Goal: Task Accomplishment & Management: Complete application form

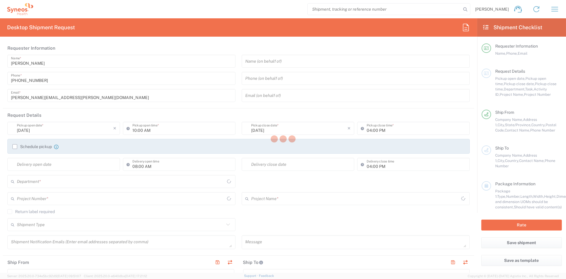
type input "[US_STATE]"
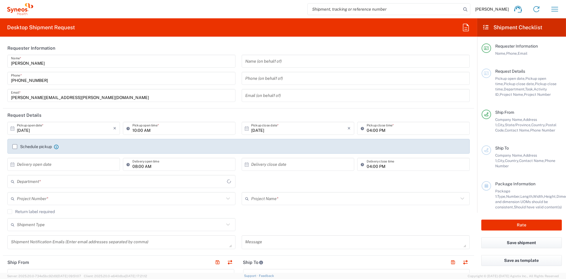
type input "[GEOGRAPHIC_DATA]"
type input "6156"
type input "Syneos Health Communications-[GEOGRAPHIC_DATA] [GEOGRAPHIC_DATA]"
click at [553, 11] on icon "button" at bounding box center [554, 9] width 7 height 4
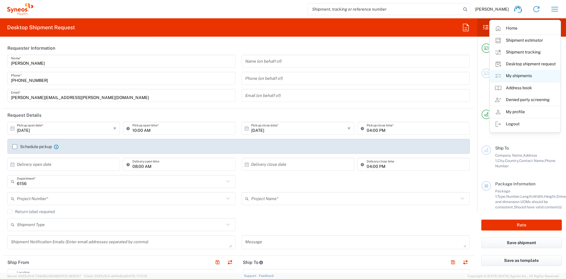
click at [512, 76] on link "My shipments" at bounding box center [525, 76] width 70 height 12
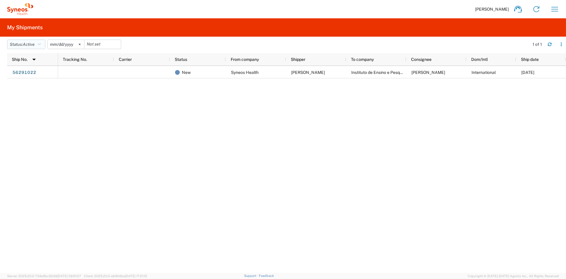
click at [35, 44] on span "Active" at bounding box center [29, 44] width 12 height 5
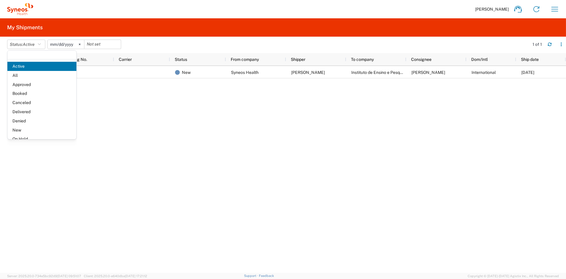
click at [20, 75] on span "All" at bounding box center [41, 75] width 69 height 9
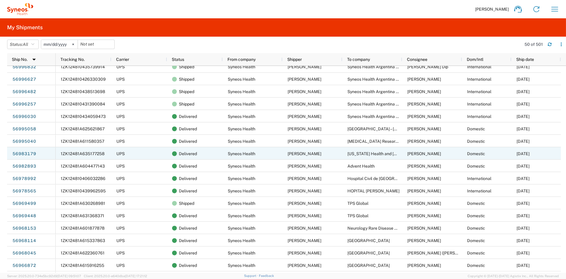
scroll to position [356, 0]
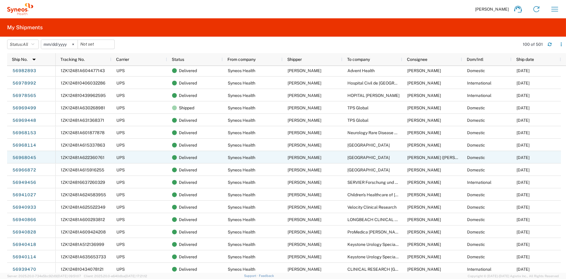
scroll to position [337, 0]
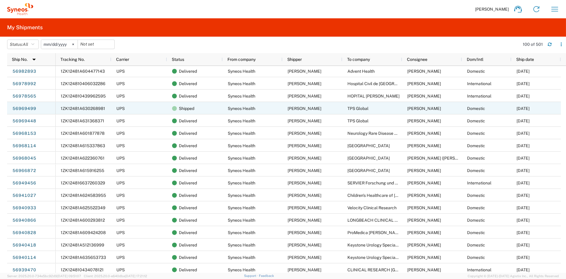
click at [26, 108] on link "56969499" at bounding box center [24, 108] width 24 height 9
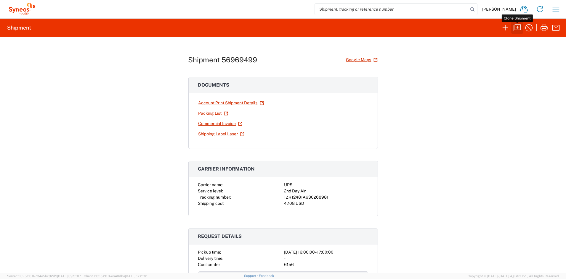
click at [518, 26] on icon "button" at bounding box center [516, 27] width 9 height 9
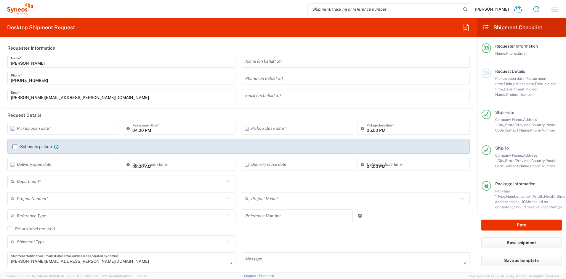
type input "[US_STATE]"
type input "Your Packaging"
type input "7062436"
type input "6156"
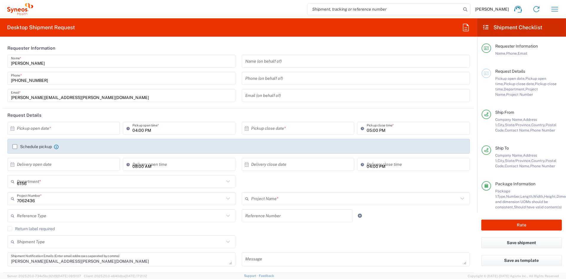
type input "Otsuka 7062436"
click at [82, 130] on input "text" at bounding box center [65, 128] width 96 height 10
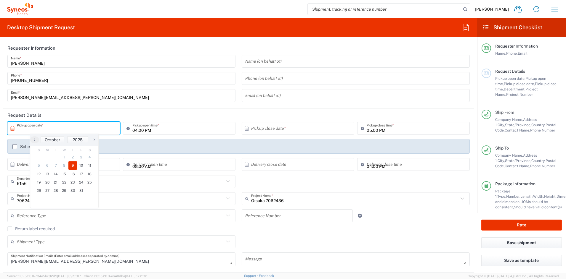
click at [71, 166] on span "9" at bounding box center [72, 166] width 9 height 8
type input "[DATE]"
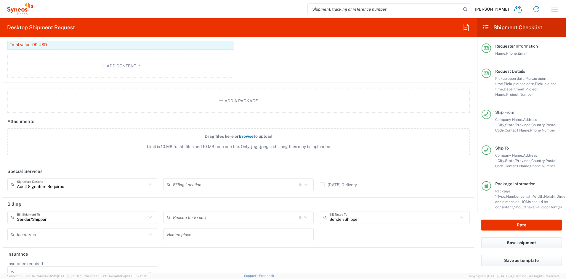
scroll to position [654, 0]
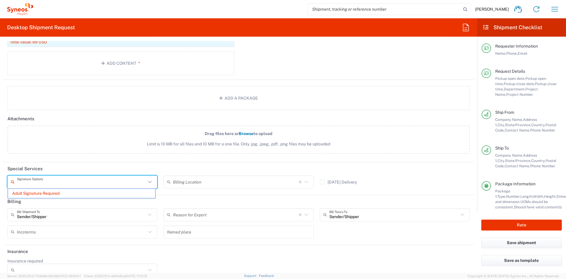
click at [120, 183] on input "text" at bounding box center [81, 182] width 129 height 10
click at [71, 181] on input "text" at bounding box center [81, 182] width 129 height 10
type input "Adult Signature Required"
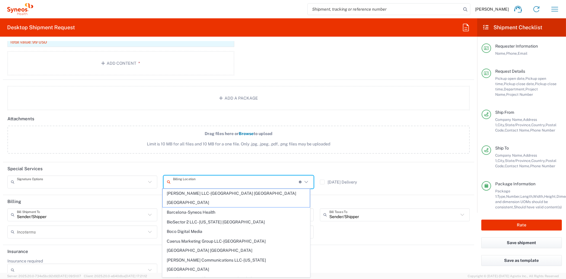
click at [86, 185] on input "text" at bounding box center [81, 182] width 129 height 10
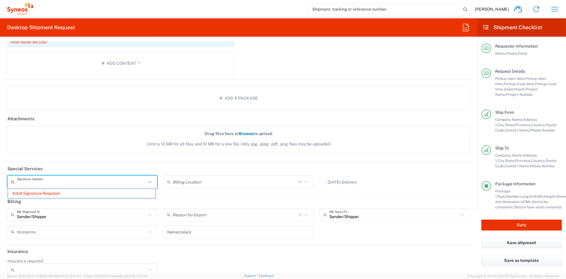
click at [46, 182] on input "text" at bounding box center [81, 182] width 129 height 10
click at [68, 143] on span "Limit is 10 MB for all files and 10 MB for a one file. Only .jpg, .jpeg, .pdf, …" at bounding box center [238, 144] width 436 height 6
click at [0, 0] on input "Drag files here or Browse to upload Limit is 10 MB for all files and 10 MB for …" at bounding box center [0, 0] width 0 height 0
type input "Adult Signature Required"
click at [78, 183] on input "text" at bounding box center [81, 182] width 129 height 10
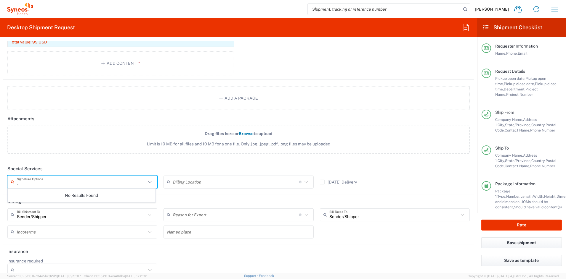
type input "-"
click at [100, 126] on label "Drag files here or Browse to upload Limit is 10 MB for all files and 10 MB for …" at bounding box center [238, 140] width 462 height 28
click at [0, 0] on input "Drag files here or Browse to upload Limit is 10 MB for all files and 10 MB for …" at bounding box center [0, 0] width 0 height 0
type input "Adult Signature Required"
click at [38, 182] on input "Adult Signature Required" at bounding box center [81, 182] width 129 height 10
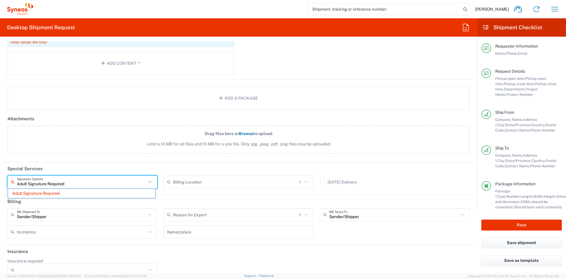
click at [56, 152] on label "Drag files here or Browse to upload Limit is 10 MB for all files and 10 MB for …" at bounding box center [238, 140] width 462 height 28
click at [0, 0] on input "Drag files here or Browse to upload Limit is 10 MB for all files and 10 MB for …" at bounding box center [0, 0] width 0 height 0
drag, startPoint x: 78, startPoint y: 184, endPoint x: 71, endPoint y: 183, distance: 7.2
click at [71, 183] on input "text" at bounding box center [81, 182] width 129 height 10
type input "Adult Signature Required"
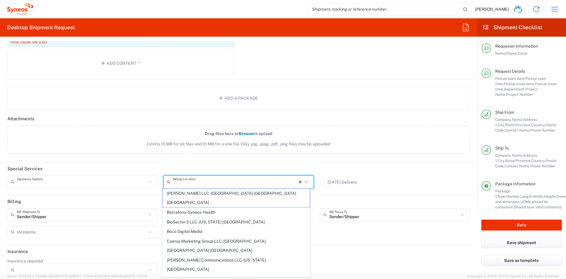
click at [119, 183] on input "text" at bounding box center [81, 182] width 129 height 10
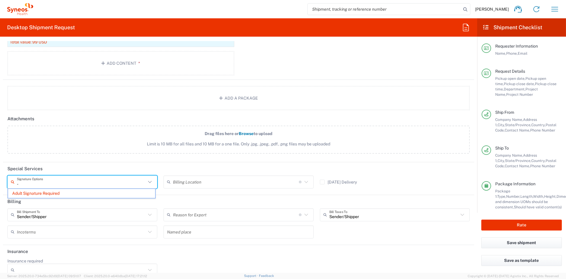
type input "Adult Signature Required"
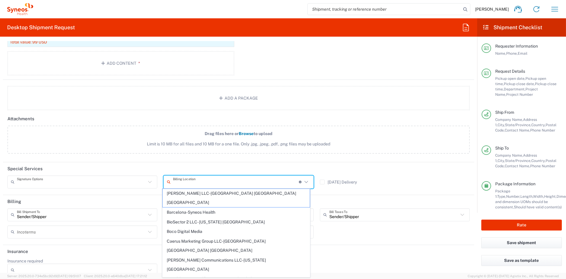
click at [46, 181] on input "text" at bounding box center [81, 182] width 129 height 10
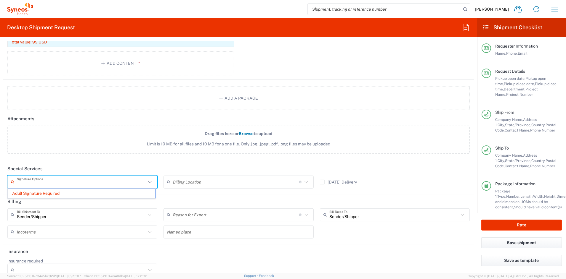
click at [46, 184] on input "text" at bounding box center [81, 182] width 129 height 10
type input "Adult Signature Required"
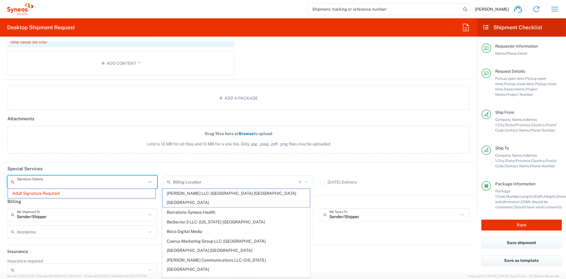
click at [53, 180] on input "text" at bounding box center [81, 182] width 129 height 10
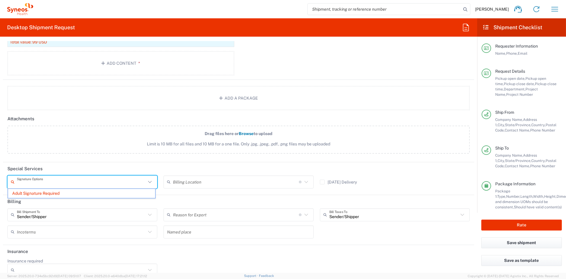
drag, startPoint x: 62, startPoint y: 183, endPoint x: 7, endPoint y: 182, distance: 54.8
click at [7, 182] on div "Signature Options Adult Signature Required" at bounding box center [82, 184] width 156 height 17
type input "Adult Signature Required"
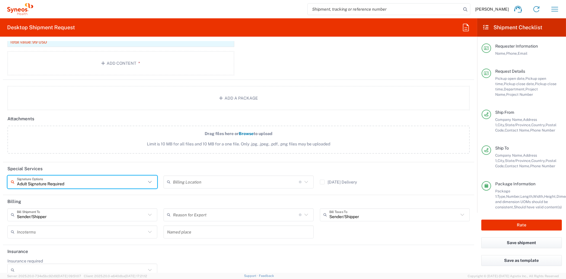
drag, startPoint x: 66, startPoint y: 184, endPoint x: 9, endPoint y: 181, distance: 56.9
click at [9, 182] on div "Adult Signature Required Signature Options" at bounding box center [82, 182] width 150 height 13
type input "-"
click at [48, 215] on input "text" at bounding box center [81, 215] width 129 height 10
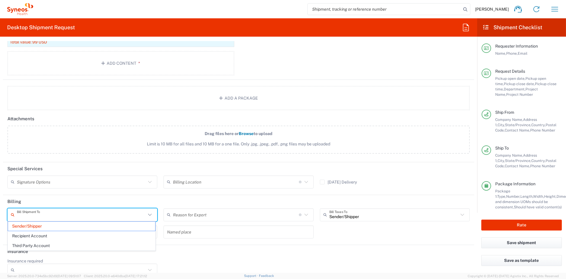
click at [57, 134] on label "Drag files here or Browse to upload Limit is 10 MB for all files and 10 MB for …" at bounding box center [238, 140] width 462 height 28
click at [0, 0] on input "Drag files here or Browse to upload Limit is 10 MB for all files and 10 MB for …" at bounding box center [0, 0] width 0 height 0
type input "Sender/Shipper"
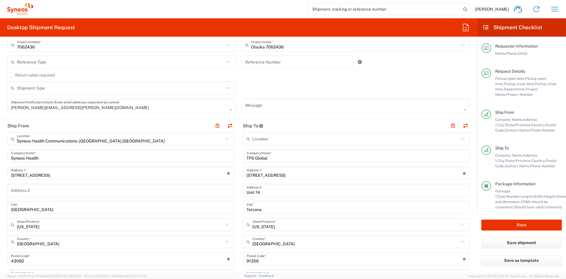
scroll to position [153, 0]
click at [526, 226] on button "Rate" at bounding box center [521, 225] width 81 height 11
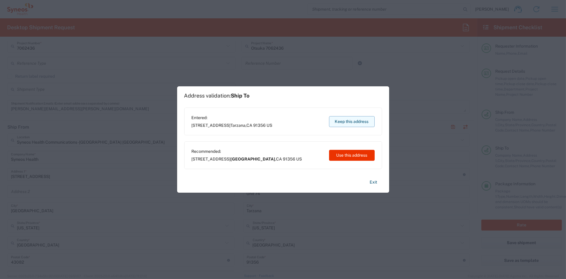
click at [344, 120] on button "Keep this address" at bounding box center [352, 121] width 46 height 11
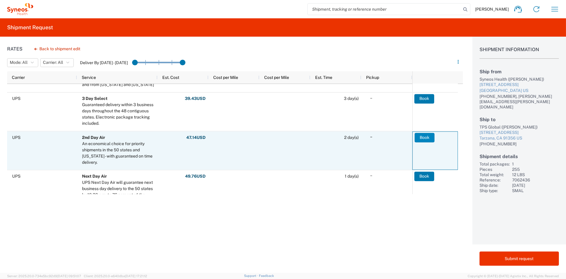
click at [422, 135] on button "Book" at bounding box center [424, 137] width 20 height 9
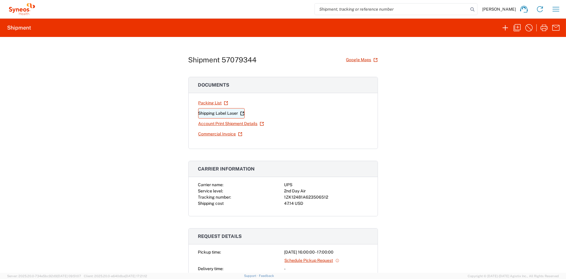
click at [217, 113] on link "Shipping Label Laser" at bounding box center [221, 113] width 46 height 10
click at [528, 26] on icon "button" at bounding box center [528, 27] width 9 height 9
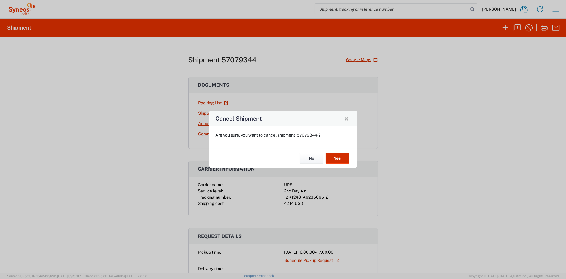
click at [339, 159] on button "Yes" at bounding box center [337, 158] width 24 height 11
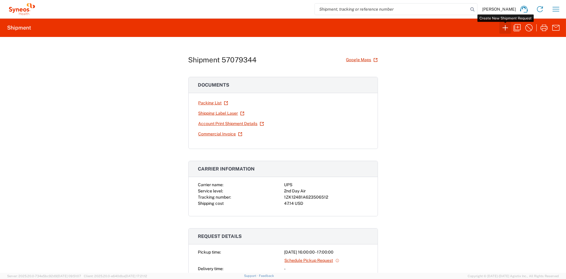
click at [503, 27] on icon "button" at bounding box center [504, 27] width 9 height 9
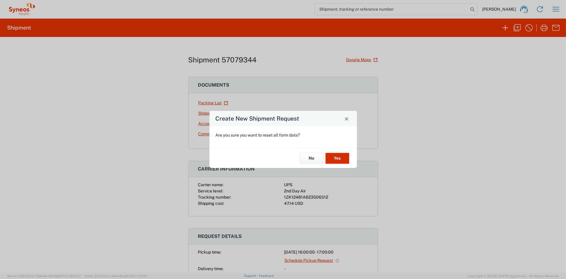
click at [338, 157] on button "Yes" at bounding box center [337, 158] width 24 height 11
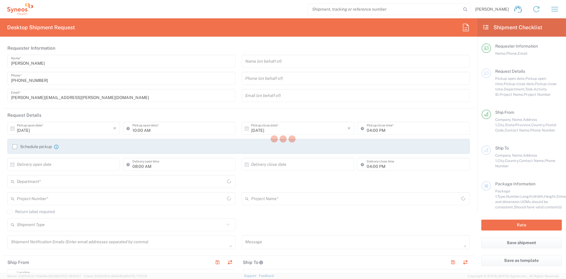
type input "[US_STATE]"
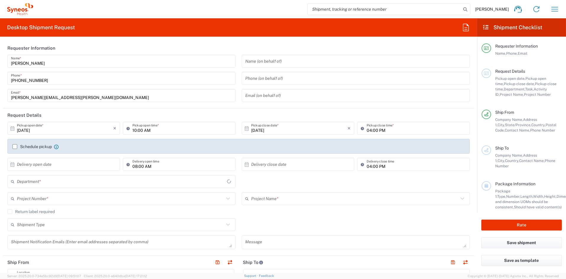
type input "6156"
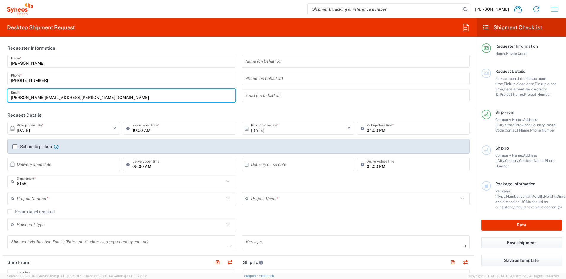
click at [81, 96] on input "[PERSON_NAME][EMAIL_ADDRESS][PERSON_NAME][DOMAIN_NAME]" at bounding box center [121, 96] width 221 height 10
drag, startPoint x: 80, startPoint y: 98, endPoint x: -18, endPoint y: 87, distance: 98.9
click at [0, 87] on html "[PERSON_NAME] Home Shipment estimator Shipment tracking Desktop shipment reques…" at bounding box center [283, 139] width 566 height 279
type input "[PERSON_NAME][EMAIL_ADDRESS][PERSON_NAME][DOMAIN_NAME]"
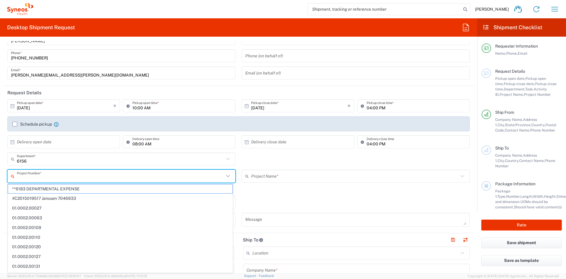
drag, startPoint x: 76, startPoint y: 177, endPoint x: 80, endPoint y: 173, distance: 5.4
click at [76, 177] on input "text" at bounding box center [120, 176] width 207 height 10
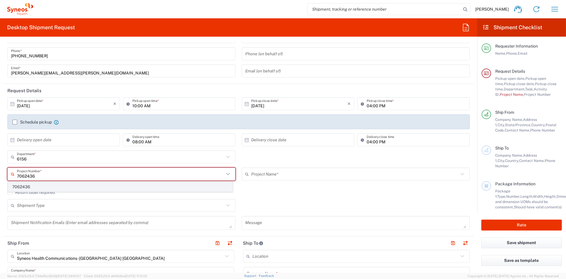
type input "7062436"
click at [24, 190] on span "7062436" at bounding box center [120, 187] width 224 height 9
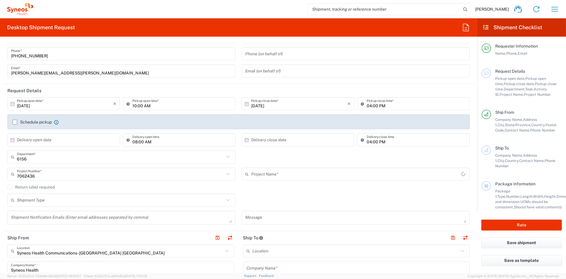
type input "Otsuka 7062436"
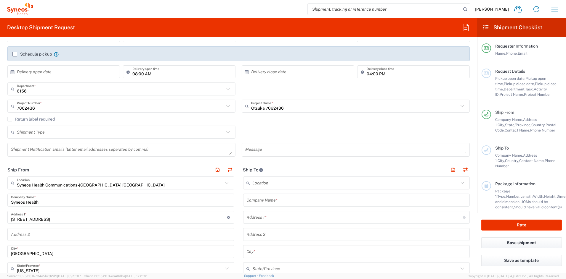
scroll to position [99, 0]
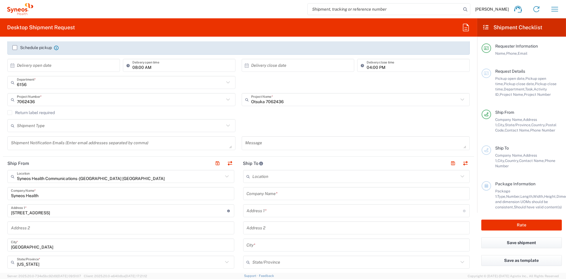
click at [305, 195] on input "text" at bounding box center [357, 194] width 220 height 10
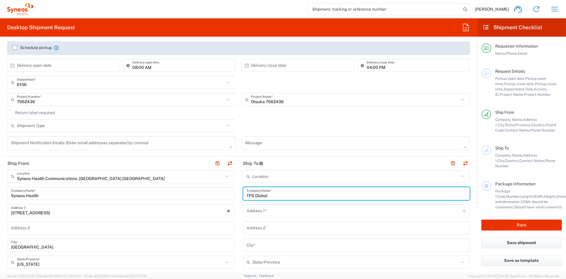
type input "TPS Global"
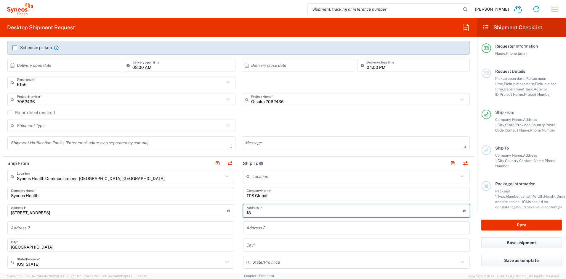
type input "[STREET_ADDRESS]"
type input "Unit 74"
type input "Tarzana"
type input "[US_STATE]"
type input "[GEOGRAPHIC_DATA]"
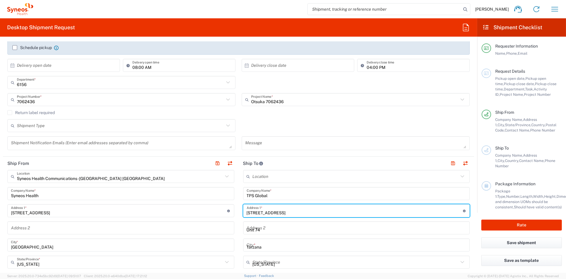
type input "91356"
type input "2672032907"
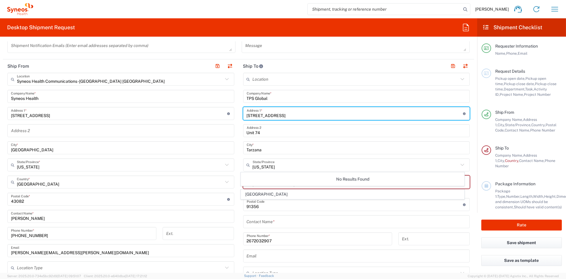
scroll to position [198, 0]
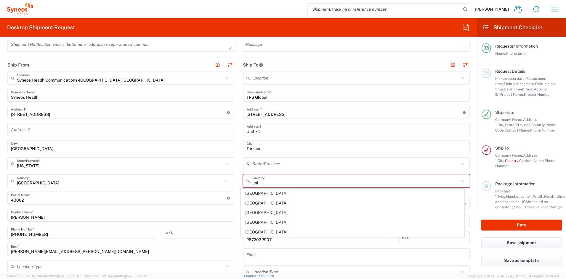
click at [259, 234] on span "[GEOGRAPHIC_DATA]" at bounding box center [352, 232] width 223 height 9
type input "[GEOGRAPHIC_DATA]"
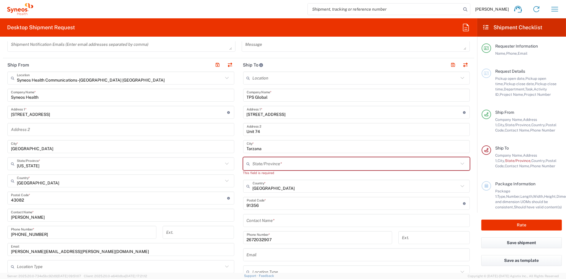
click at [267, 164] on input "text" at bounding box center [356, 164] width 206 height 10
type input "[US_STATE]"
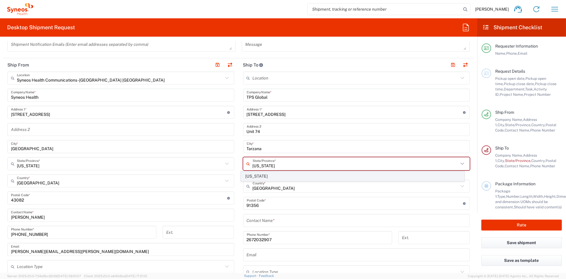
click at [265, 178] on span "[US_STATE]" at bounding box center [352, 176] width 223 height 9
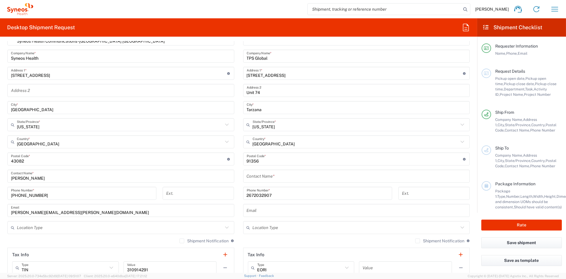
scroll to position [237, 0]
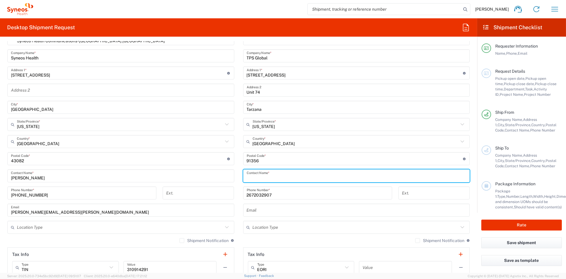
click at [280, 176] on input "text" at bounding box center [357, 176] width 220 height 10
type input "W"
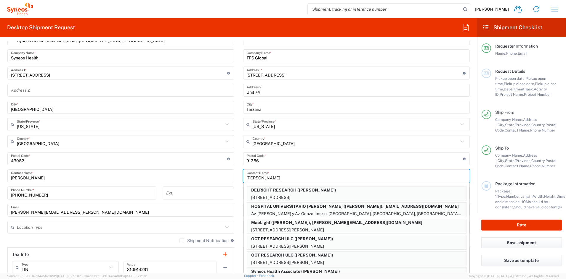
type input "[PERSON_NAME]"
click at [312, 137] on input "[GEOGRAPHIC_DATA]" at bounding box center [356, 142] width 206 height 10
type input "[GEOGRAPHIC_DATA]"
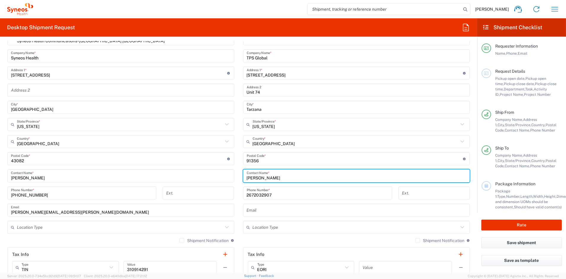
click at [287, 179] on input "[PERSON_NAME]" at bounding box center [357, 176] width 220 height 10
type input "[PERSON_NAME]"
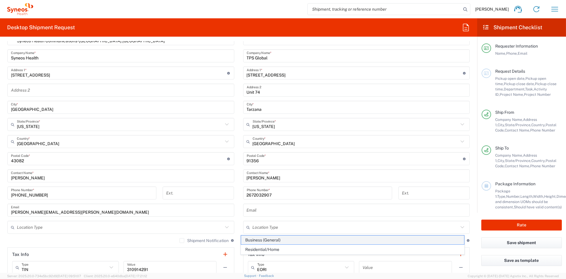
click at [274, 240] on span "Business (General)" at bounding box center [352, 240] width 223 height 9
type input "Business (General)"
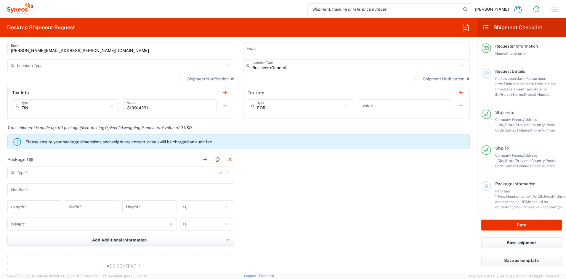
scroll to position [401, 0]
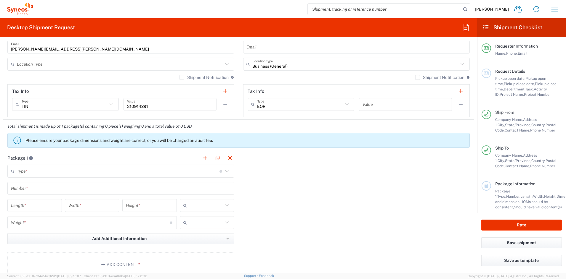
click at [82, 173] on input "text" at bounding box center [118, 171] width 202 height 10
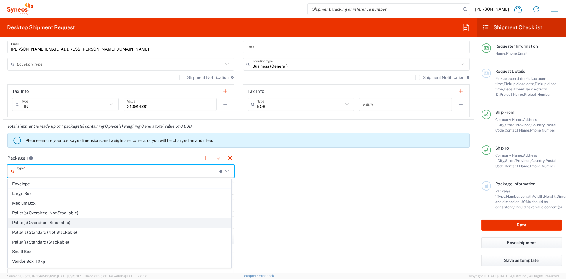
scroll to position [19, 0]
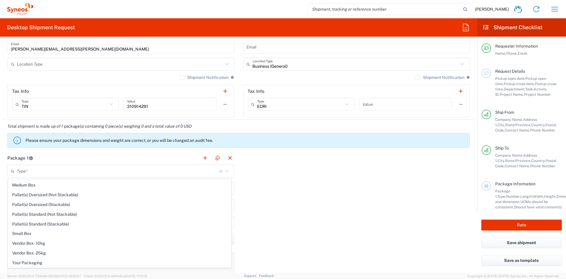
click at [30, 264] on span "Your Packaging" at bounding box center [119, 263] width 223 height 9
type input "Your Packaging"
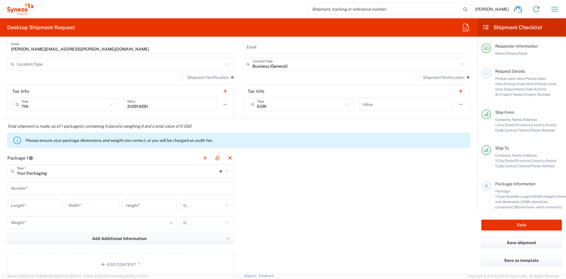
click at [36, 189] on input "text" at bounding box center [121, 189] width 220 height 10
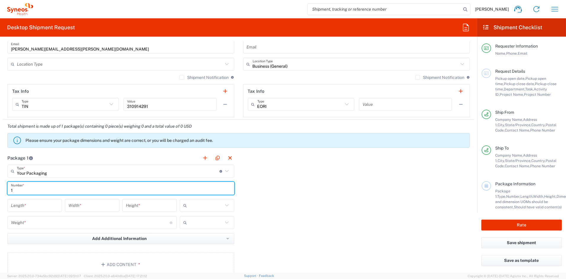
type input "1"
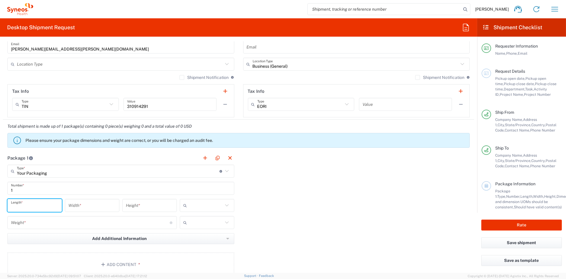
click at [33, 206] on input "number" at bounding box center [34, 206] width 47 height 10
type input "21"
type input "15"
type input "4"
click at [187, 235] on span "in" at bounding box center [204, 237] width 53 height 9
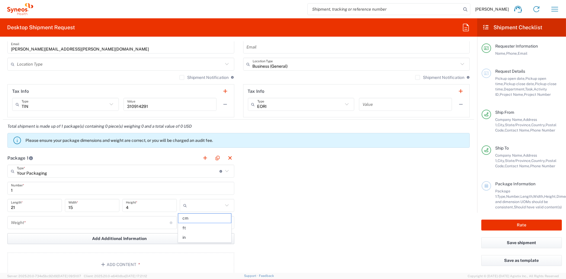
type input "in"
click at [67, 221] on input "number" at bounding box center [90, 223] width 159 height 10
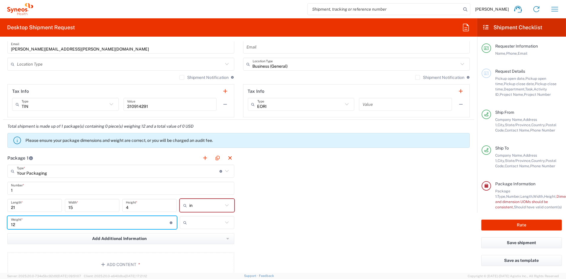
type input "12"
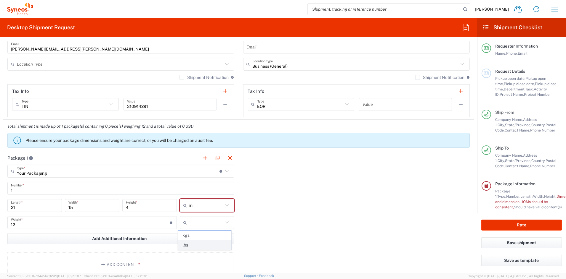
click at [190, 246] on span "lbs" at bounding box center [204, 245] width 53 height 9
type input "lbs"
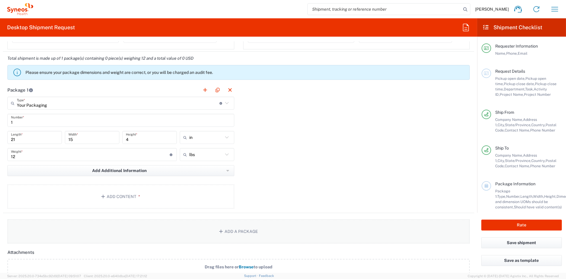
scroll to position [470, 0]
click at [120, 194] on button "Add Content *" at bounding box center [120, 195] width 227 height 24
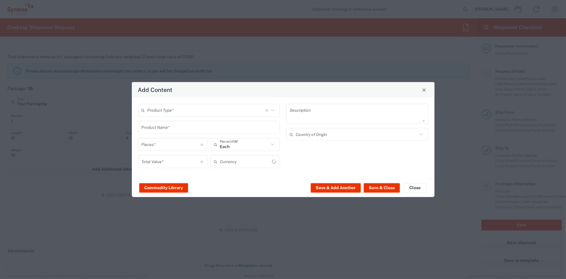
type input "US Dollar"
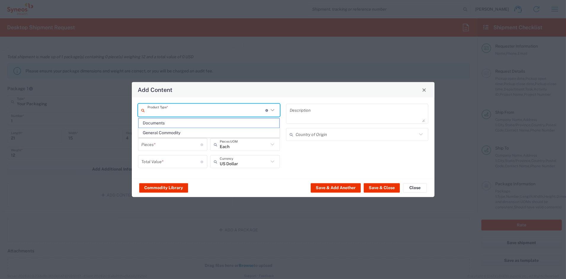
click at [194, 110] on input "text" at bounding box center [206, 110] width 118 height 10
click at [167, 122] on span "Documents" at bounding box center [209, 123] width 141 height 9
type input "Documents"
type input "1"
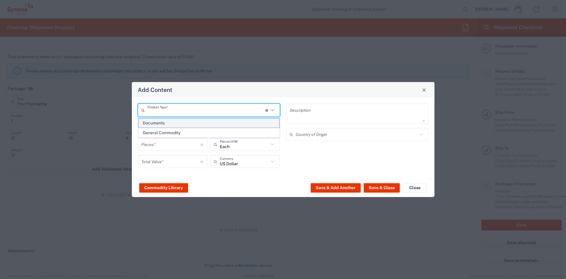
type input "1"
type textarea "Documents"
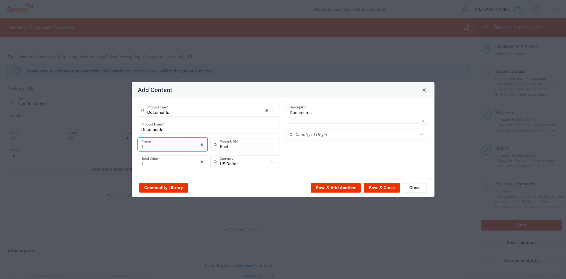
drag, startPoint x: 159, startPoint y: 147, endPoint x: 121, endPoint y: 141, distance: 37.7
click at [123, 141] on div "Add Content Documents Product Type * Document: Paper document generated interna…" at bounding box center [283, 139] width 566 height 279
type input "2"
type input "25"
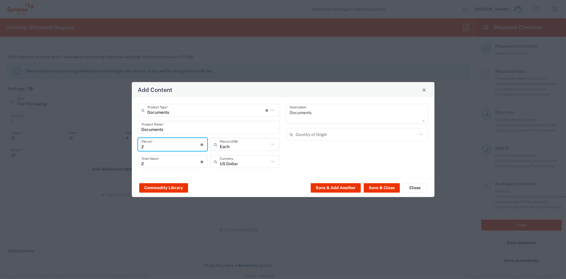
type input "25"
type input "255"
click at [157, 165] on input "255" at bounding box center [171, 162] width 59 height 10
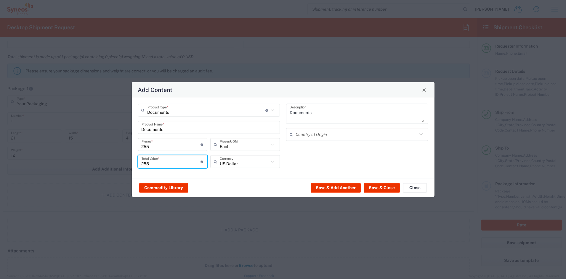
drag, startPoint x: 139, startPoint y: 165, endPoint x: 116, endPoint y: 162, distance: 23.4
click at [116, 162] on div "Add Content Documents Product Type * Document: Paper document generated interna…" at bounding box center [283, 139] width 566 height 279
type input "90"
click at [380, 188] on button "Save & Close" at bounding box center [382, 187] width 36 height 9
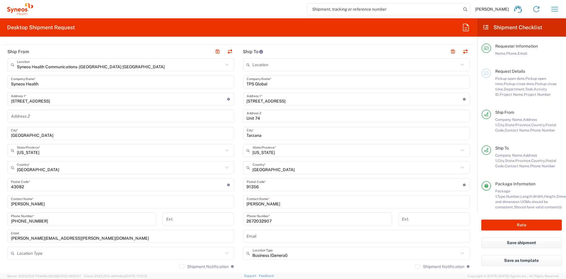
scroll to position [0, 0]
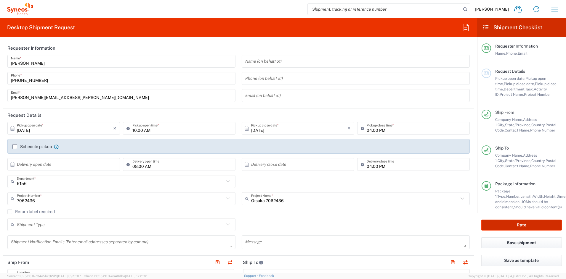
click at [534, 228] on button "Rate" at bounding box center [521, 225] width 81 height 11
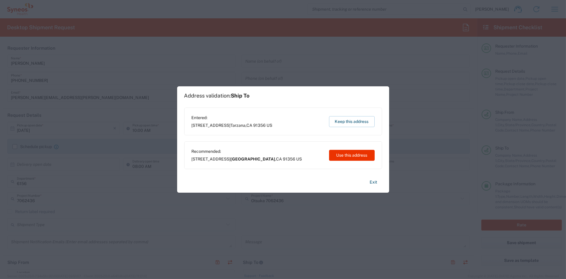
type input "7062436"
click at [346, 122] on button "Keep this address" at bounding box center [352, 121] width 46 height 11
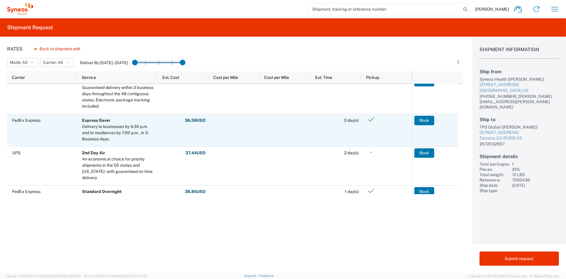
scroll to position [83, 0]
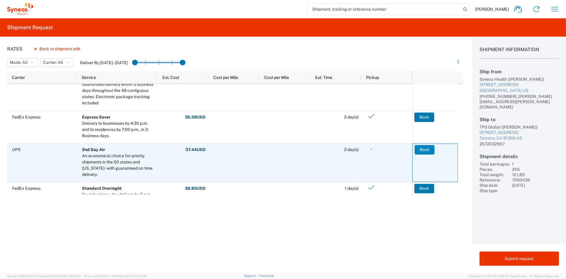
click at [419, 148] on button "Book" at bounding box center [424, 149] width 20 height 9
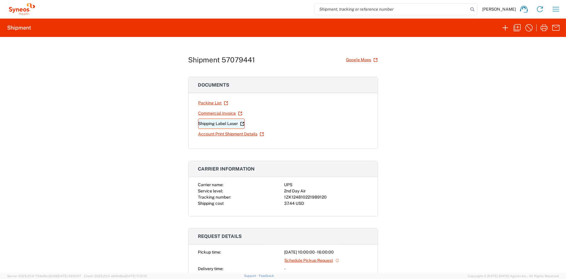
click at [220, 123] on link "Shipping Label Laser" at bounding box center [221, 124] width 46 height 10
